Goal: Information Seeking & Learning: Learn about a topic

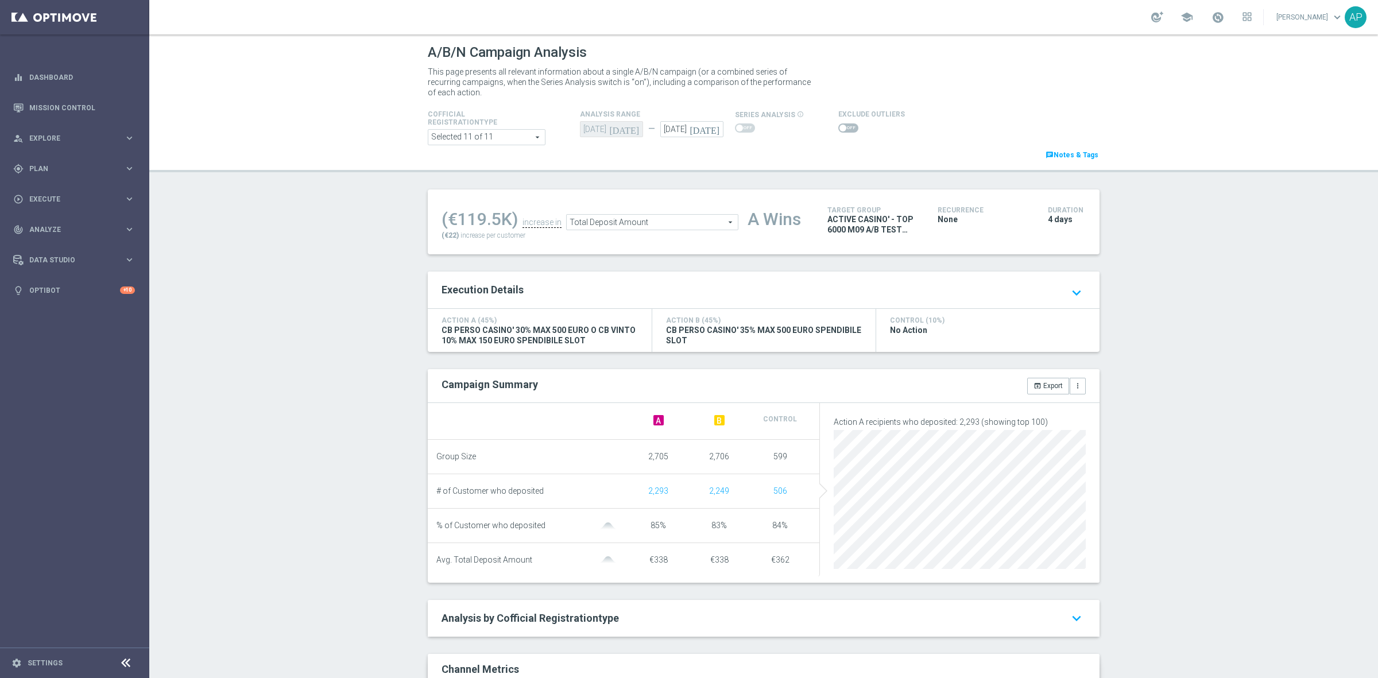
scroll to position [158, 0]
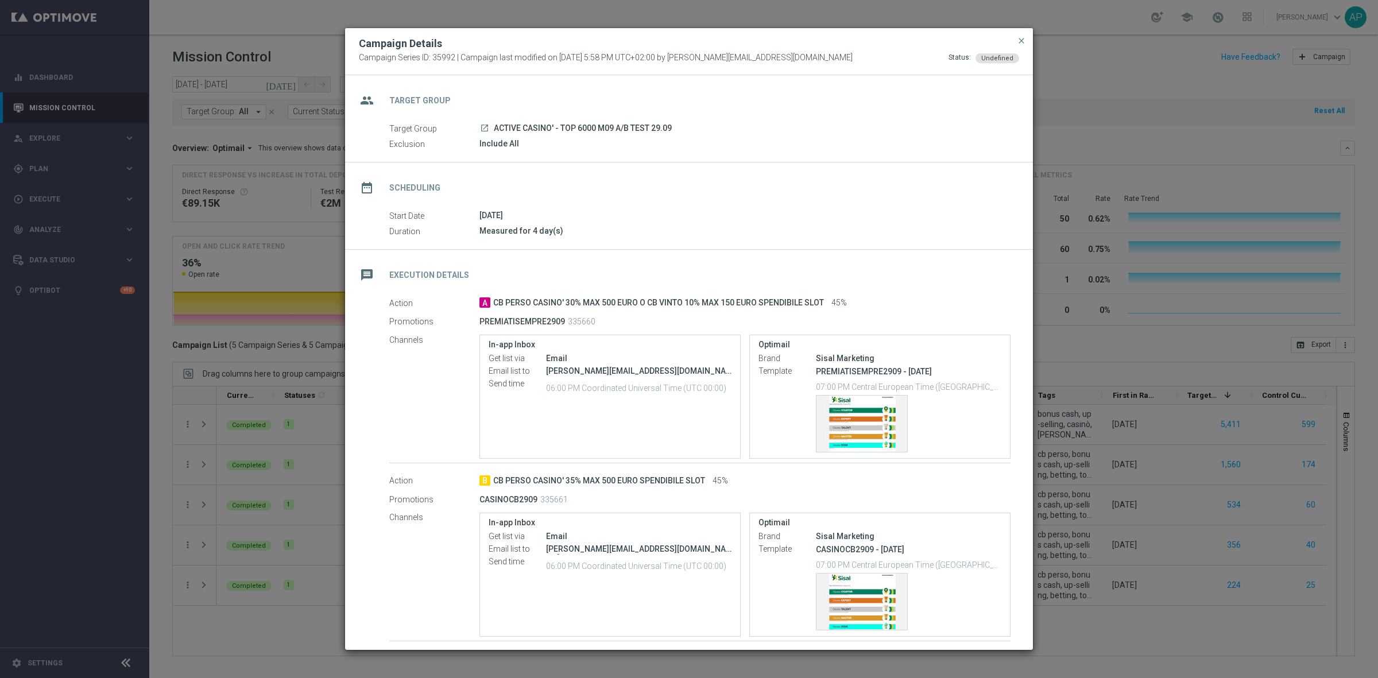
scroll to position [78, 0]
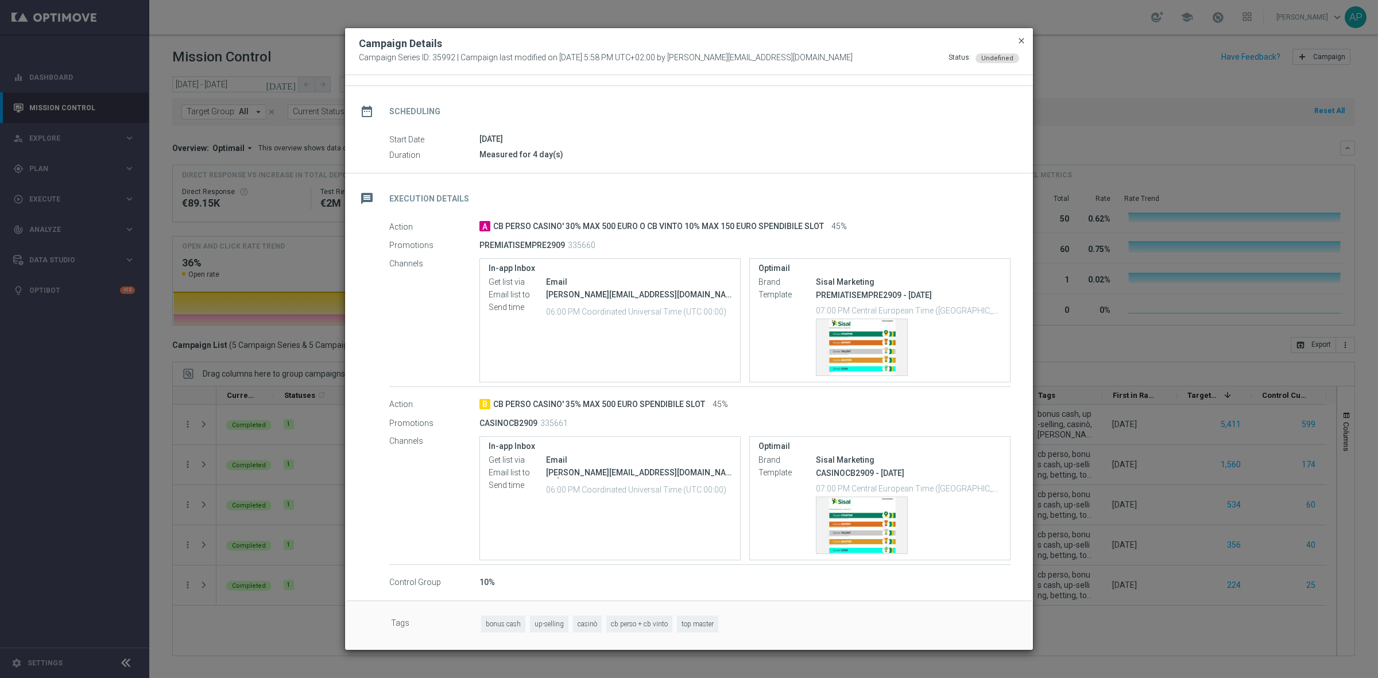
click at [1024, 36] on span "close" at bounding box center [1021, 40] width 9 height 9
